Goal: Download file/media

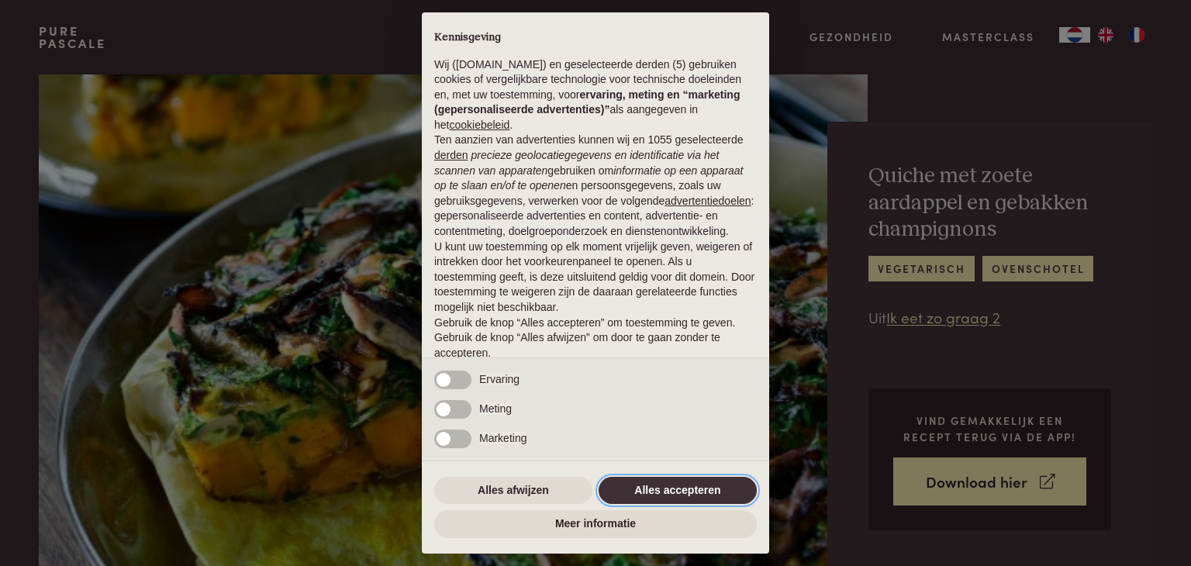
click at [663, 493] on button "Alles accepteren" at bounding box center [677, 491] width 158 height 28
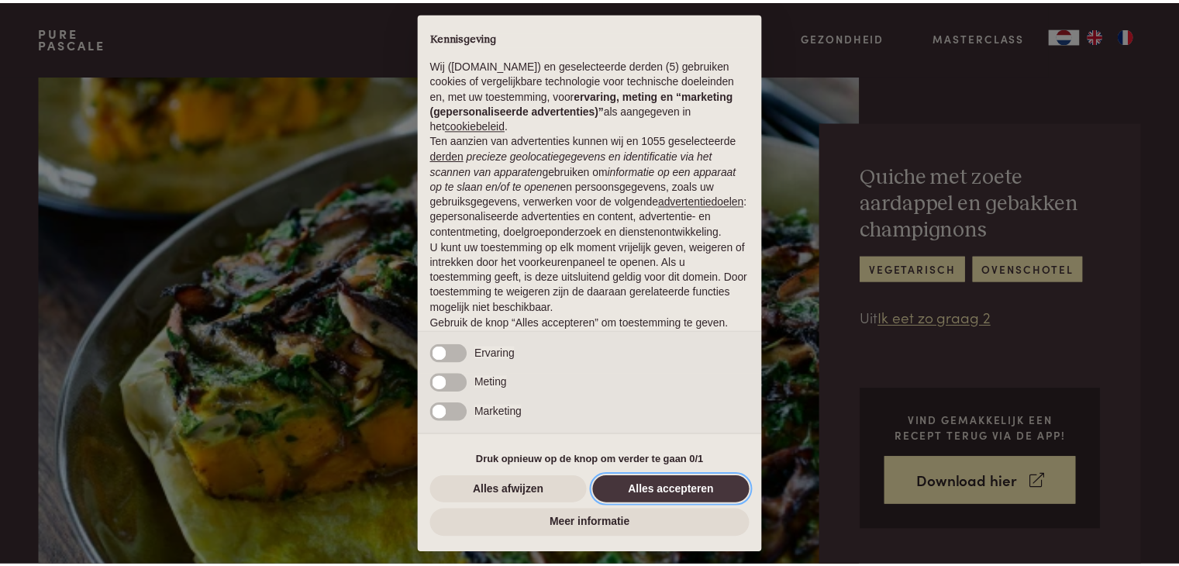
scroll to position [57, 0]
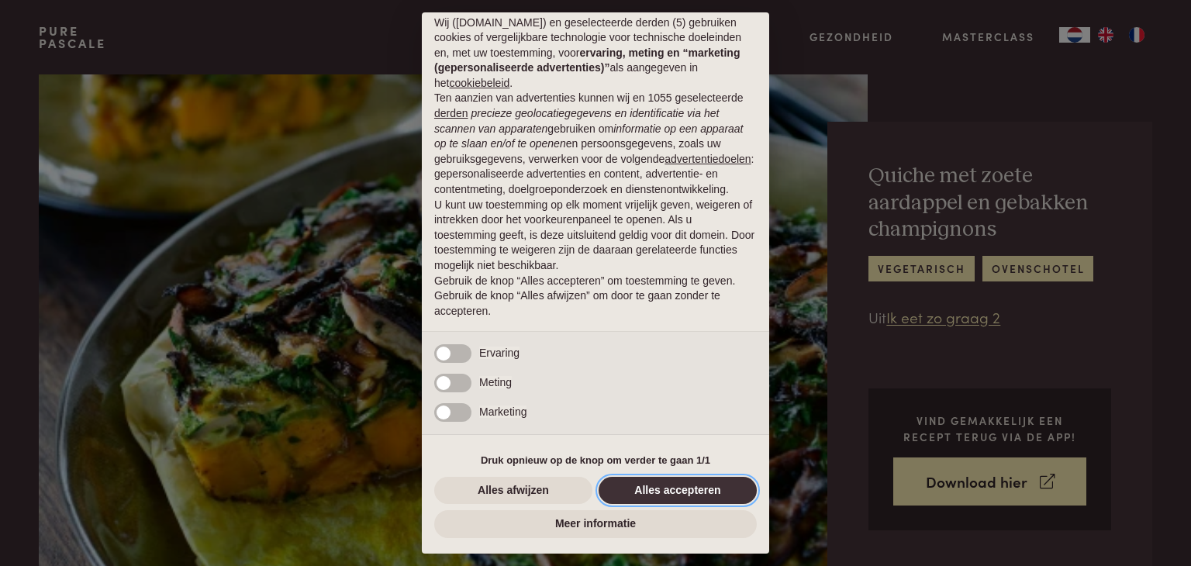
click at [657, 489] on button "Alles accepteren" at bounding box center [677, 491] width 158 height 28
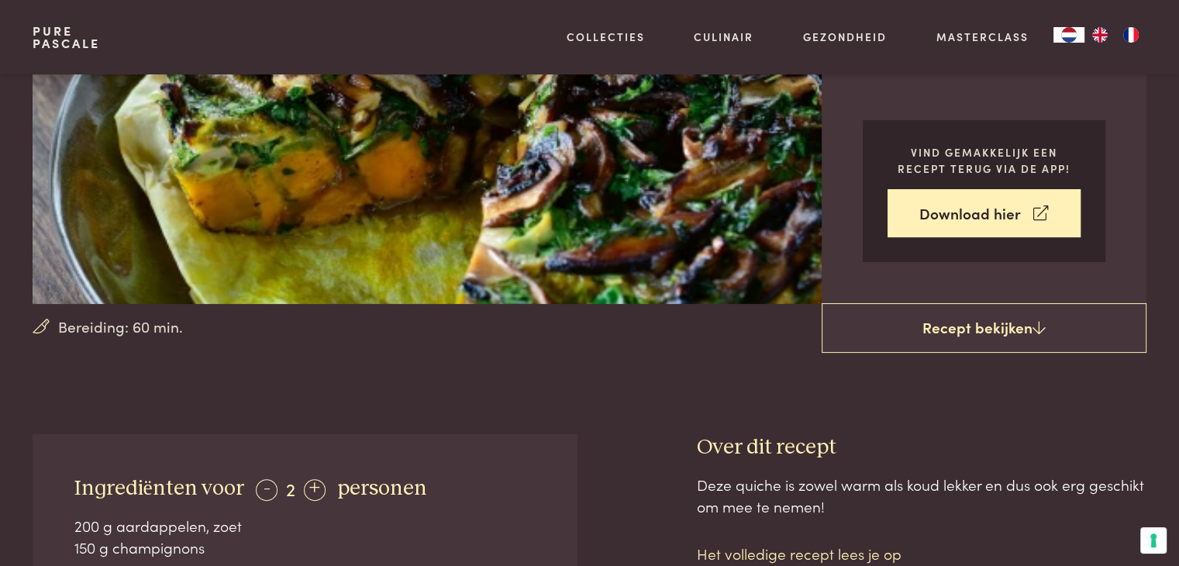
scroll to position [269, 0]
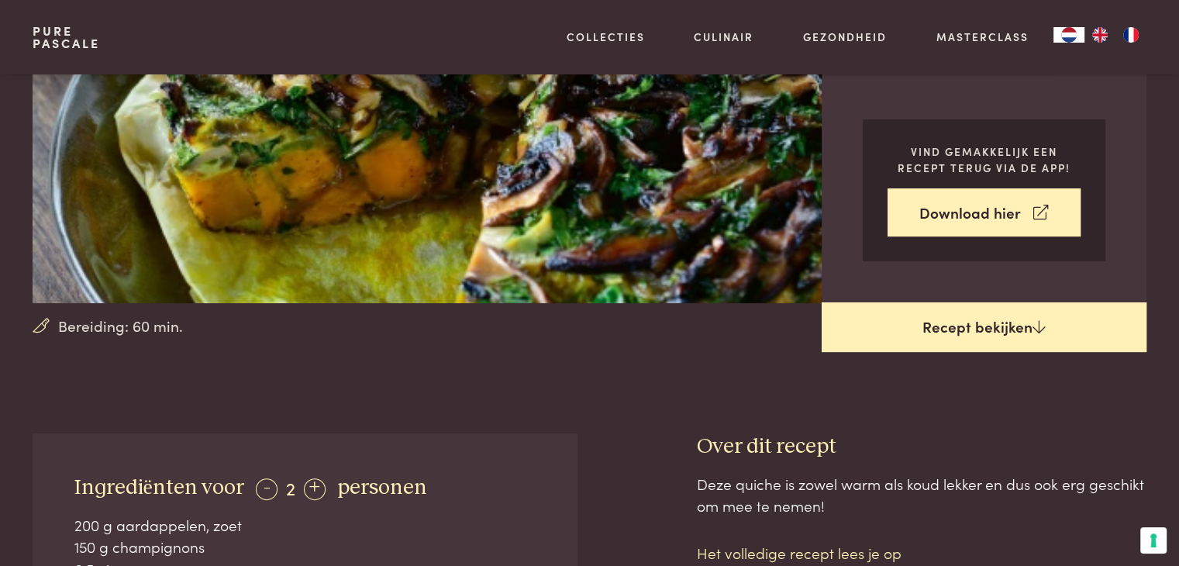
click at [1020, 329] on link "Recept bekijken" at bounding box center [984, 327] width 325 height 50
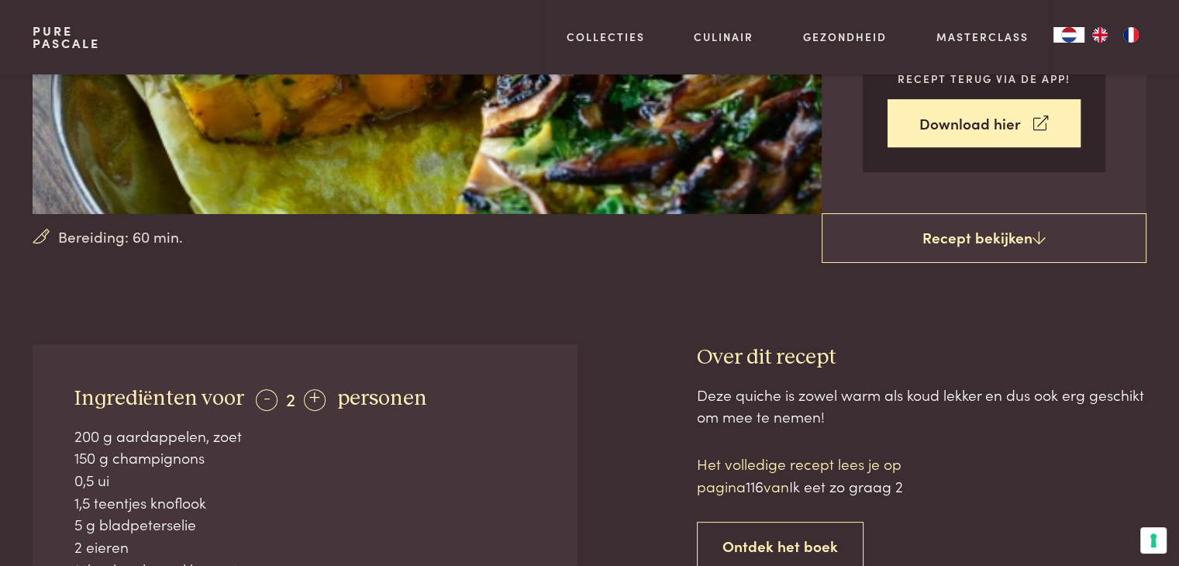
scroll to position [350, 0]
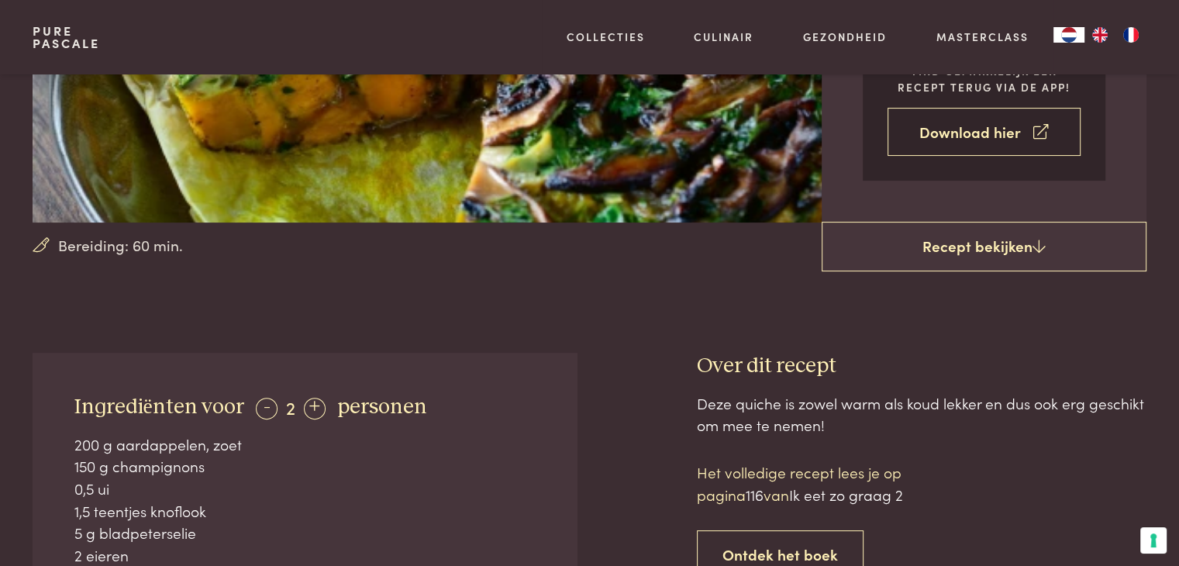
click at [1005, 139] on link "Download hier" at bounding box center [984, 132] width 193 height 49
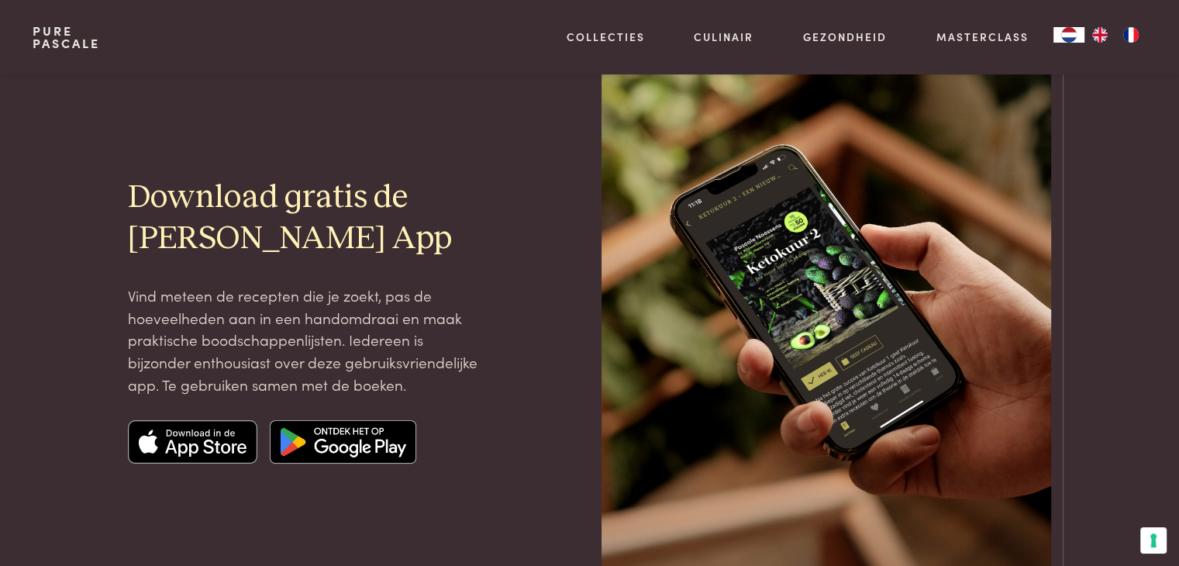
scroll to position [120, 0]
